Goal: Task Accomplishment & Management: Complete application form

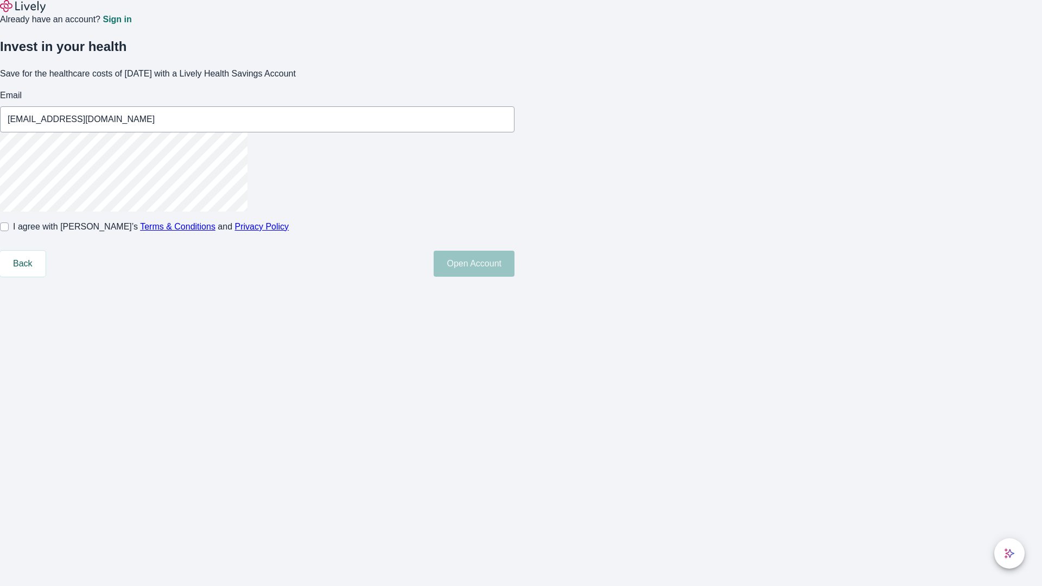
click at [9, 231] on input "I agree with Lively’s Terms & Conditions and Privacy Policy" at bounding box center [4, 227] width 9 height 9
checkbox input "true"
click at [514, 277] on button "Open Account" at bounding box center [474, 264] width 81 height 26
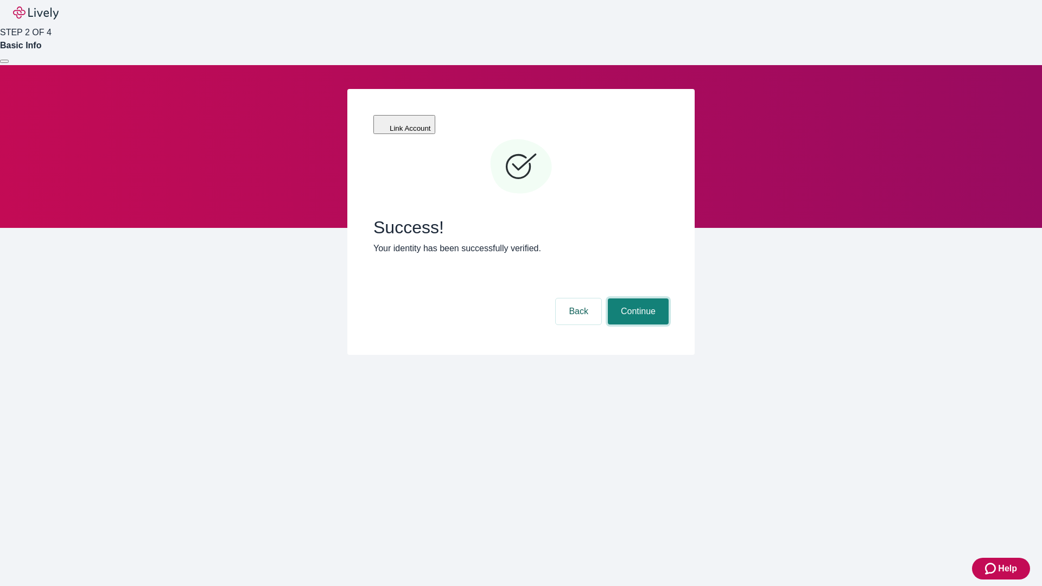
click at [637, 298] on button "Continue" at bounding box center [638, 311] width 61 height 26
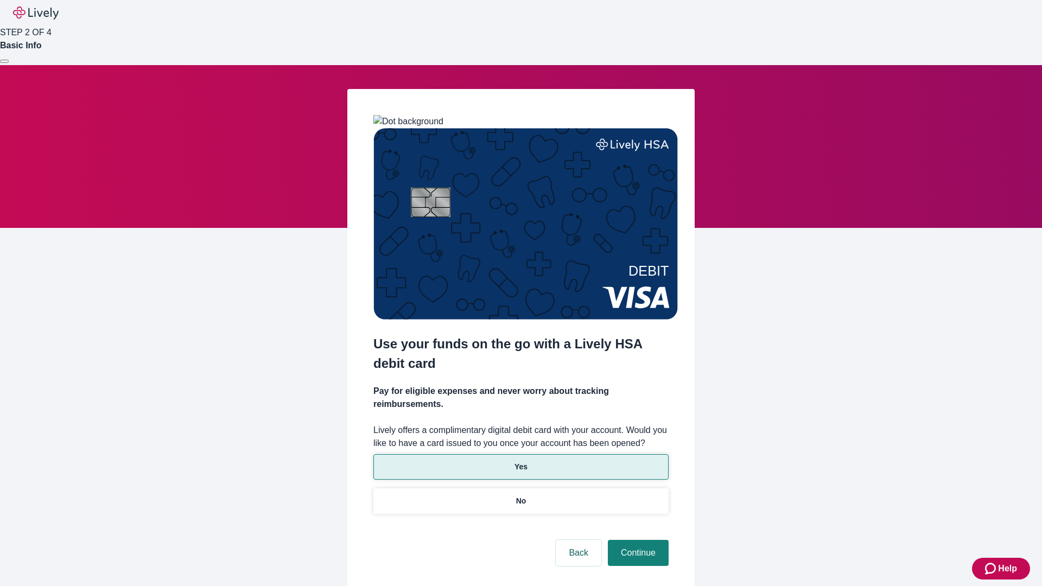
click at [520, 461] on p "Yes" at bounding box center [520, 466] width 13 height 11
click at [637, 540] on button "Continue" at bounding box center [638, 553] width 61 height 26
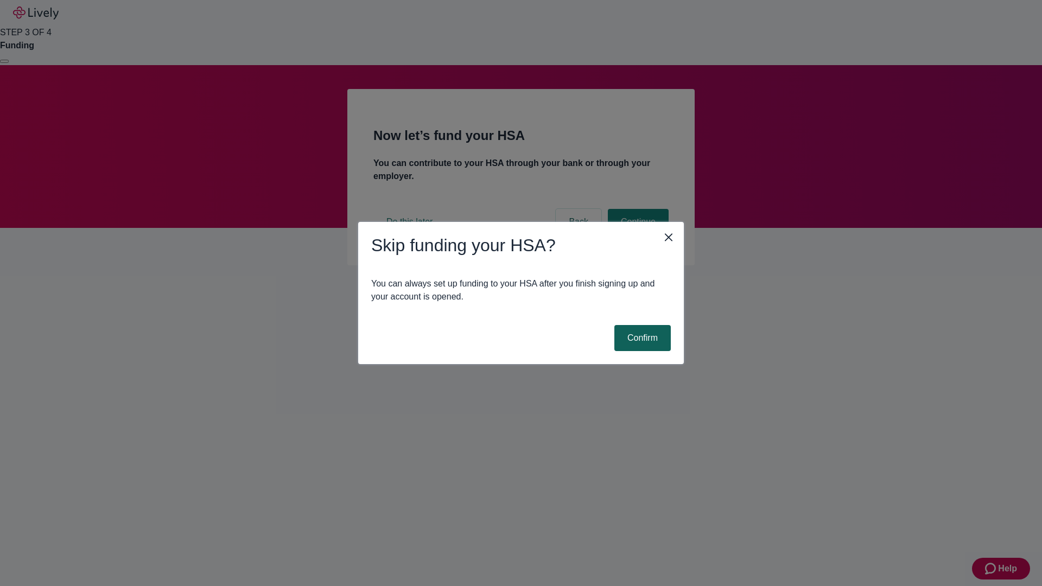
click at [641, 338] on button "Confirm" at bounding box center [642, 338] width 56 height 26
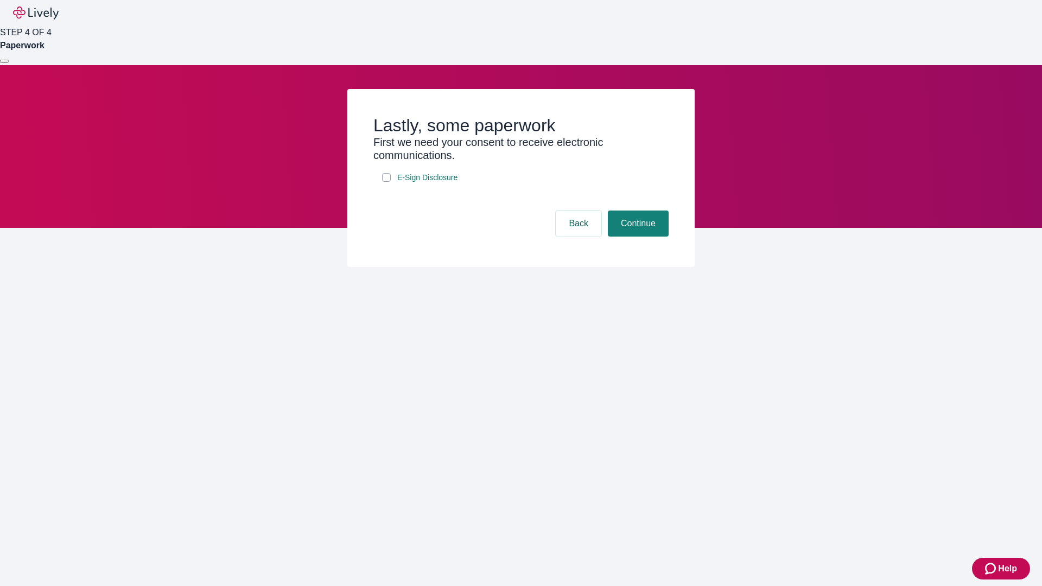
click at [386, 182] on input "E-Sign Disclosure" at bounding box center [386, 177] width 9 height 9
checkbox input "true"
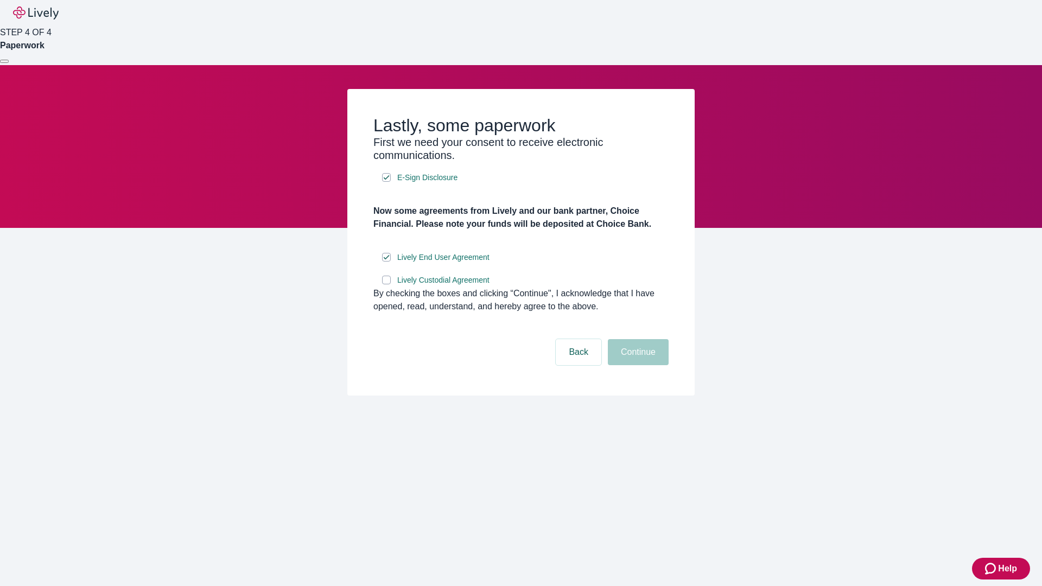
click at [386, 284] on input "Lively Custodial Agreement" at bounding box center [386, 280] width 9 height 9
checkbox input "true"
click at [637, 365] on button "Continue" at bounding box center [638, 352] width 61 height 26
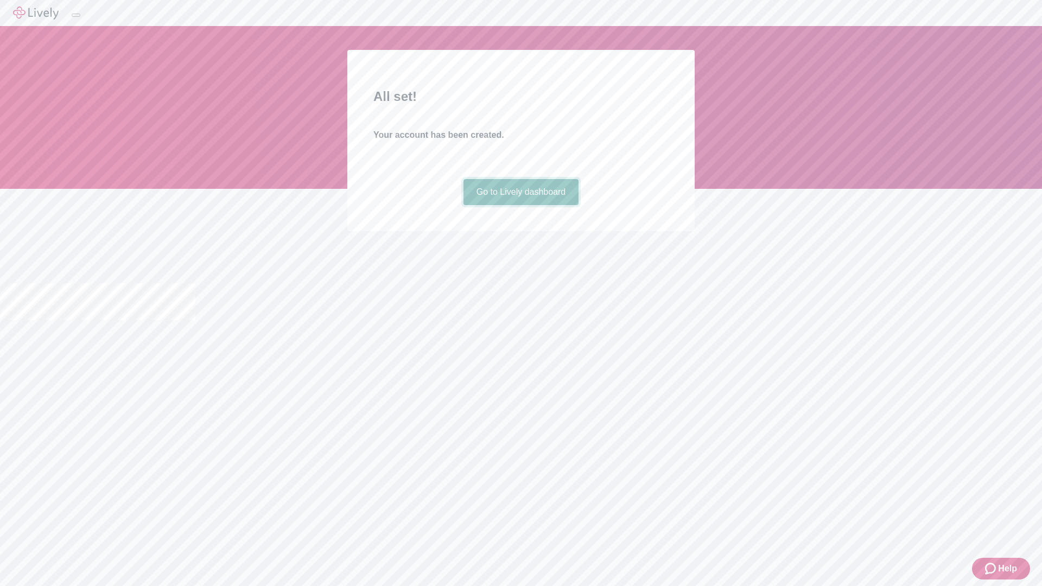
click at [520, 205] on link "Go to Lively dashboard" at bounding box center [521, 192] width 116 height 26
